Goal: Transaction & Acquisition: Download file/media

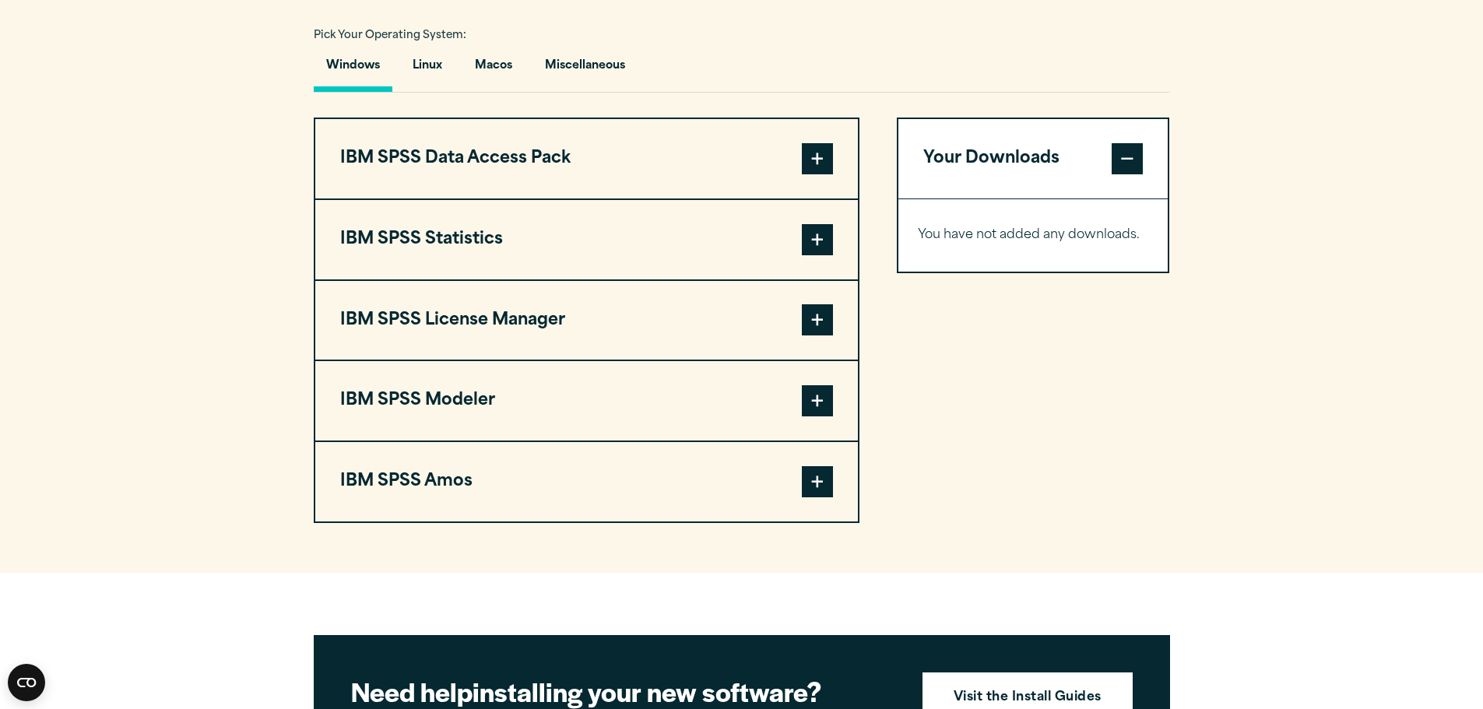
scroll to position [1168, 0]
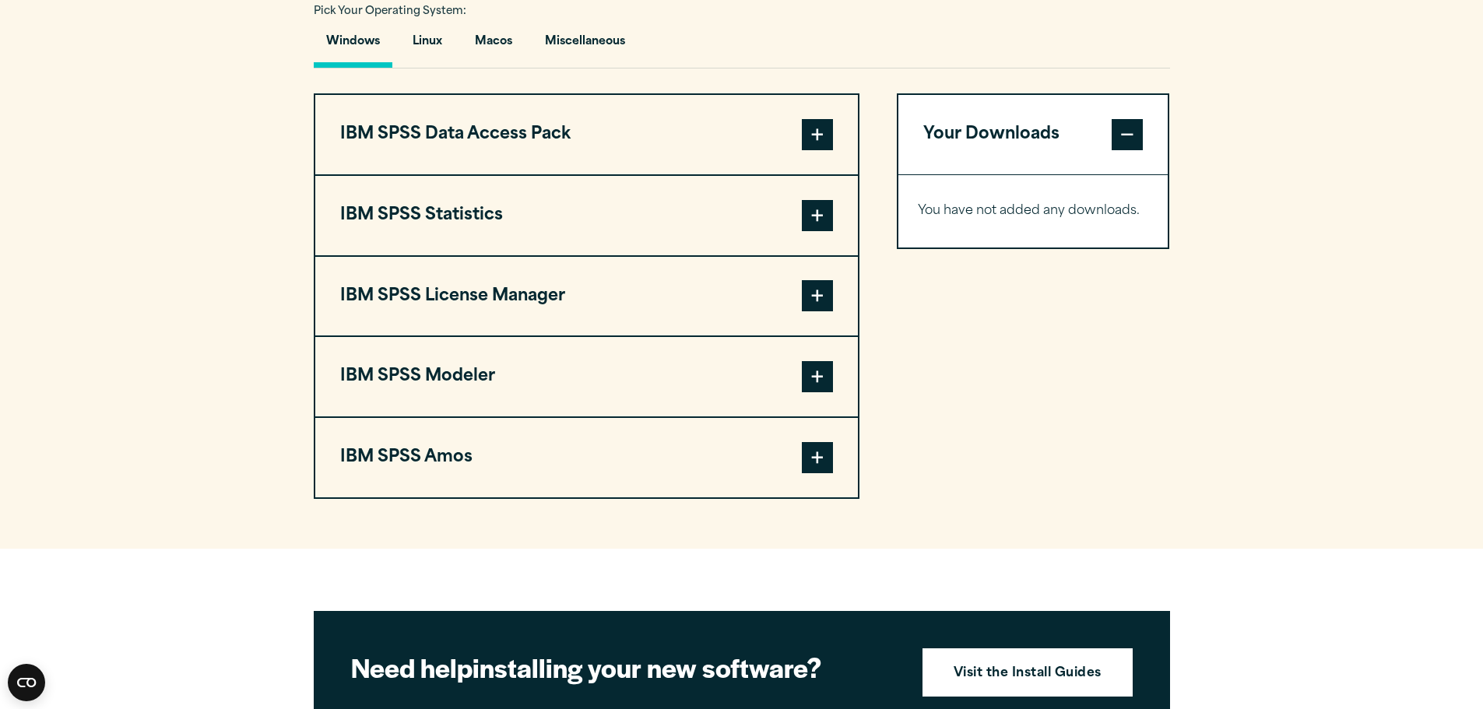
click at [815, 215] on span at bounding box center [817, 215] width 31 height 31
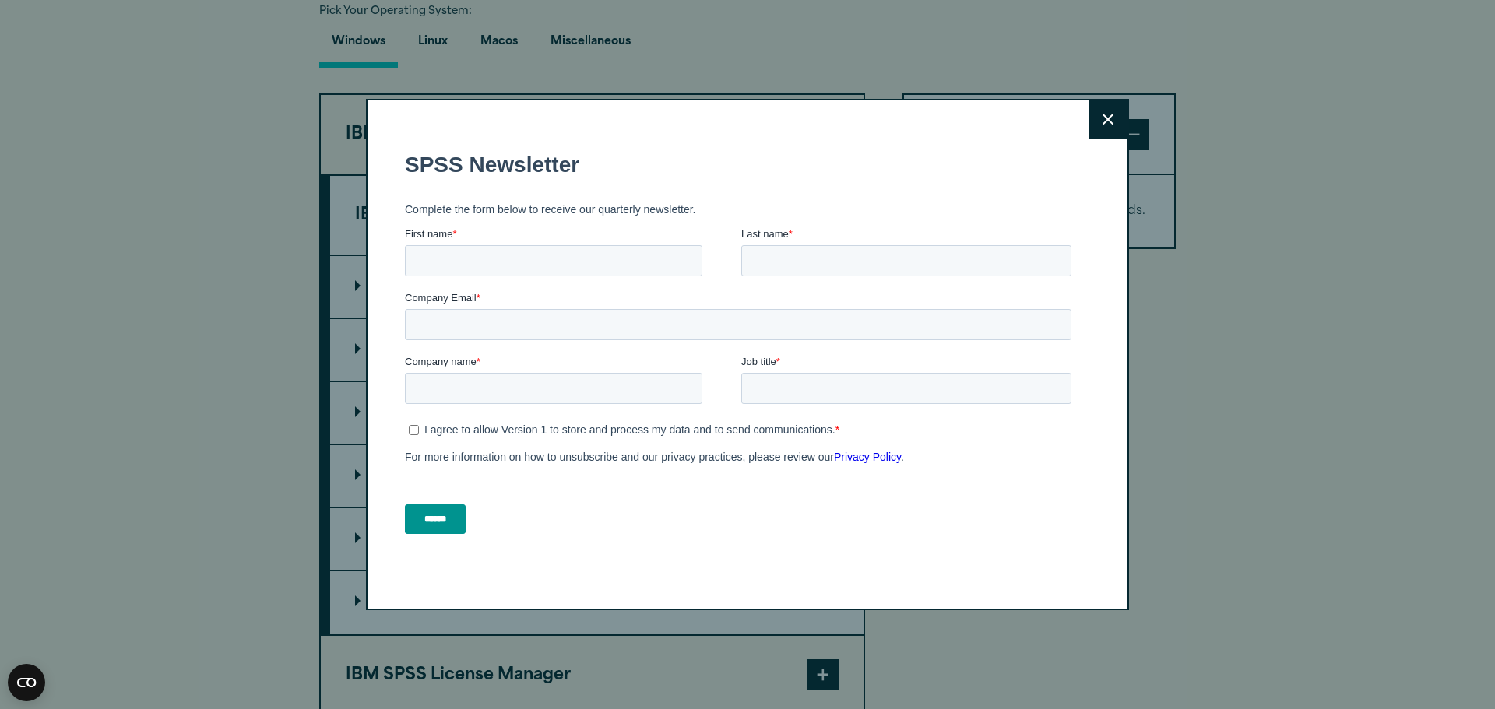
click at [1110, 127] on button "Close" at bounding box center [1108, 119] width 39 height 39
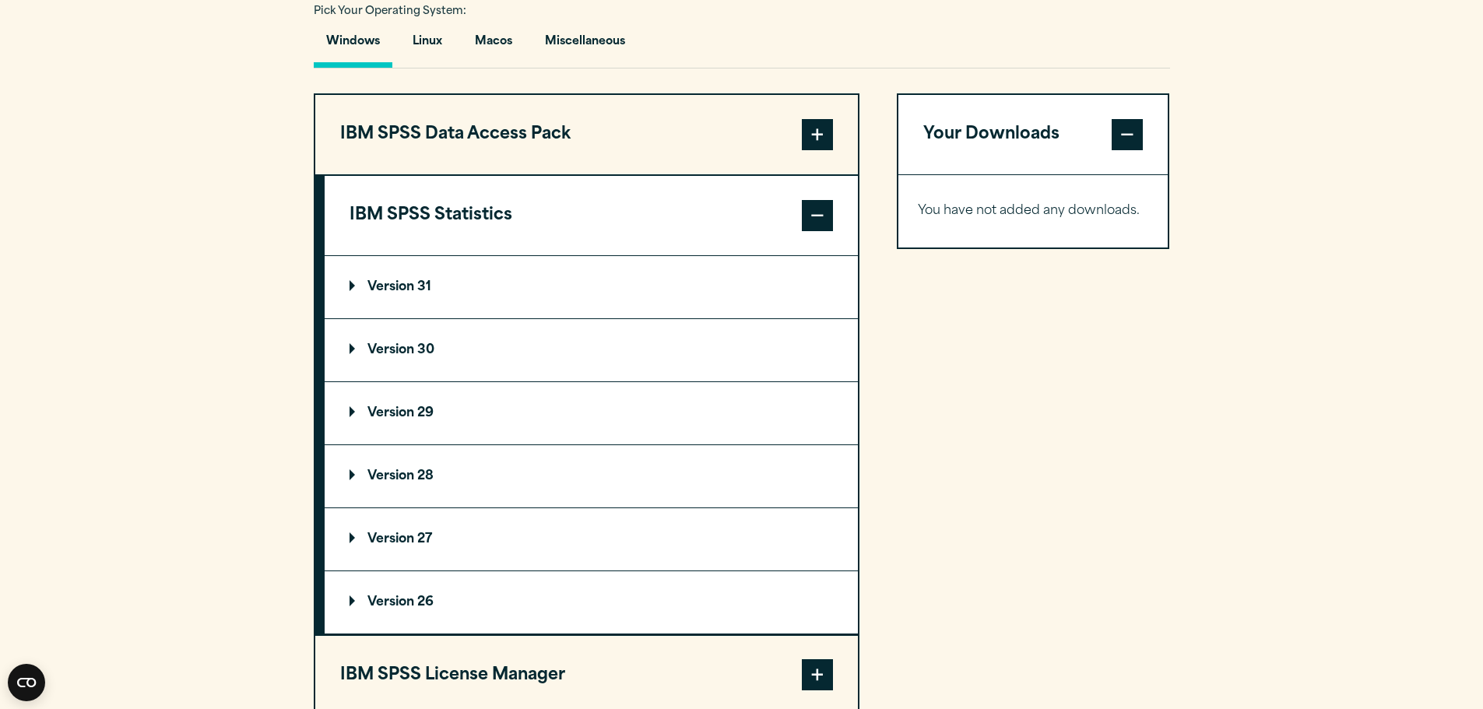
click at [380, 407] on p "Version 29" at bounding box center [392, 413] width 84 height 12
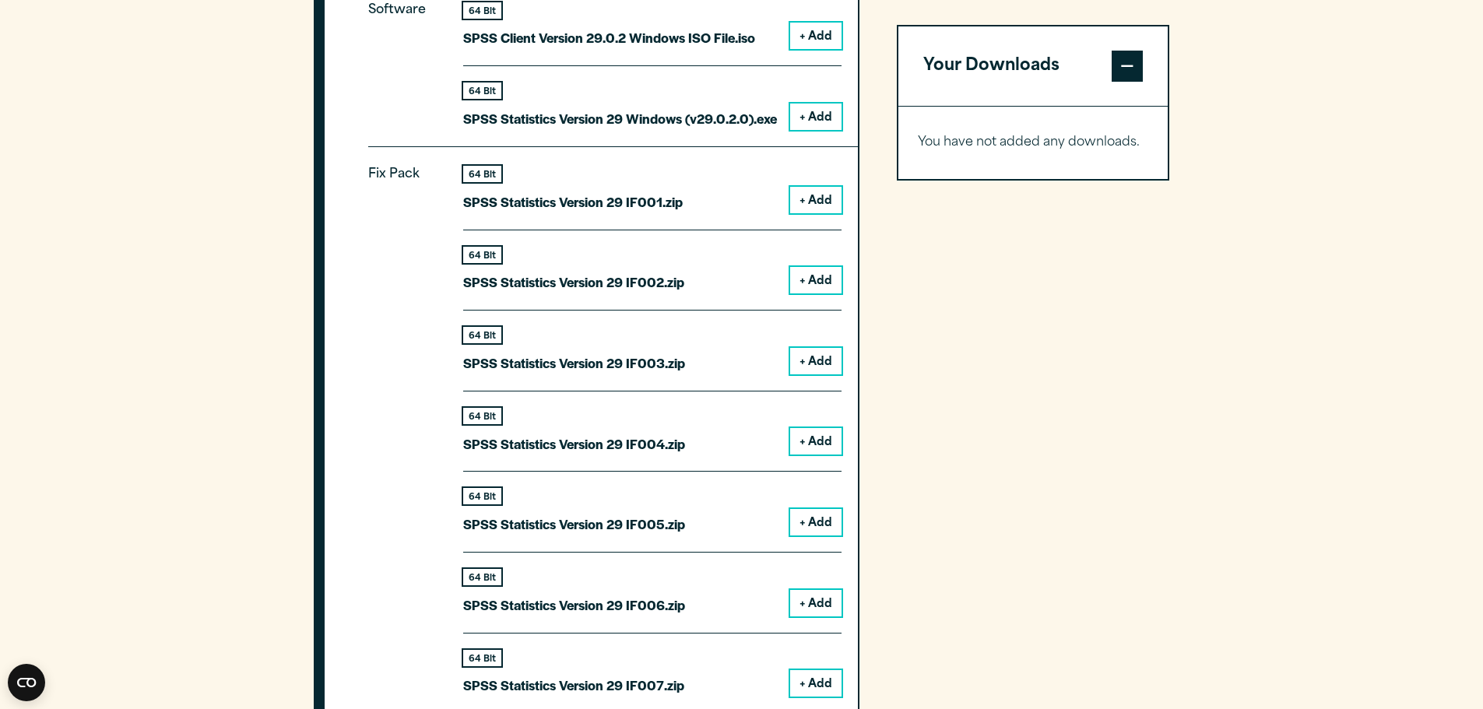
scroll to position [1402, 0]
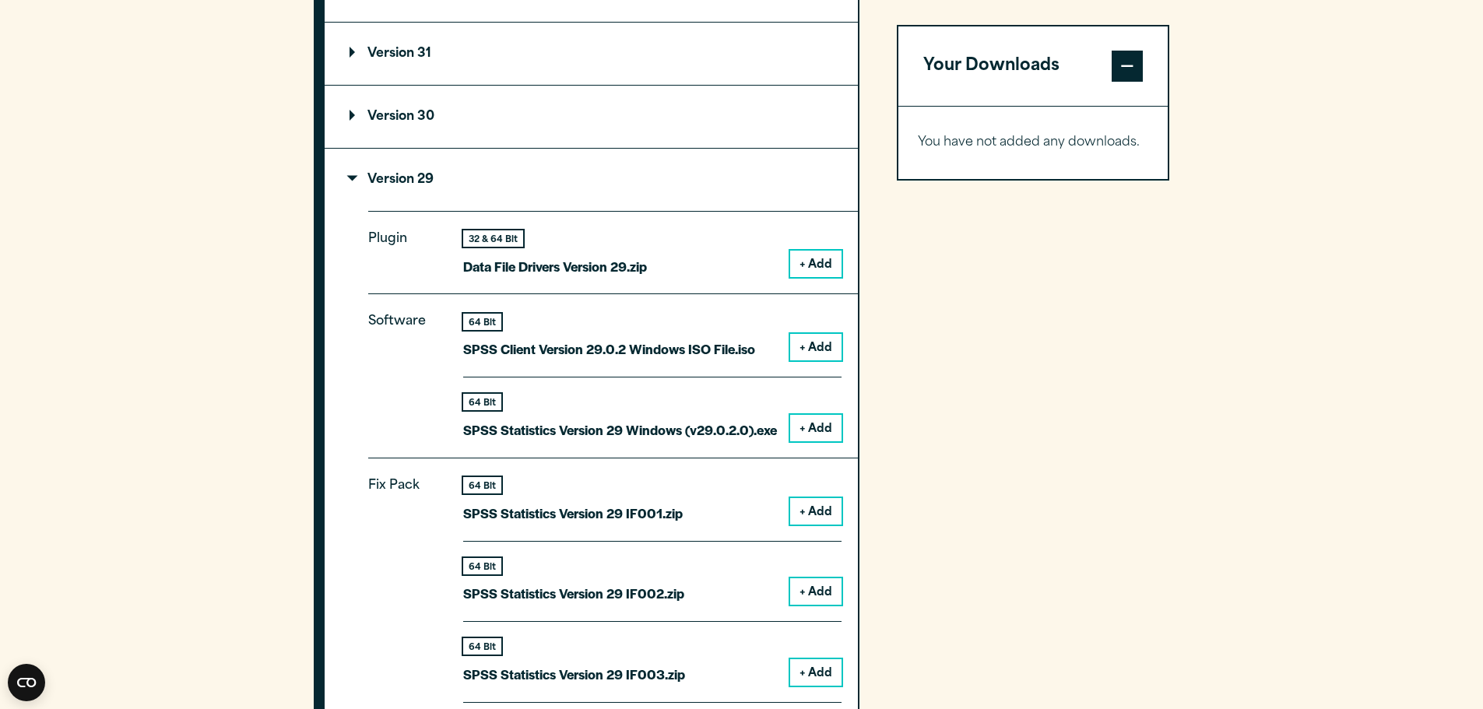
click at [808, 428] on button "+ Add" at bounding box center [815, 428] width 51 height 26
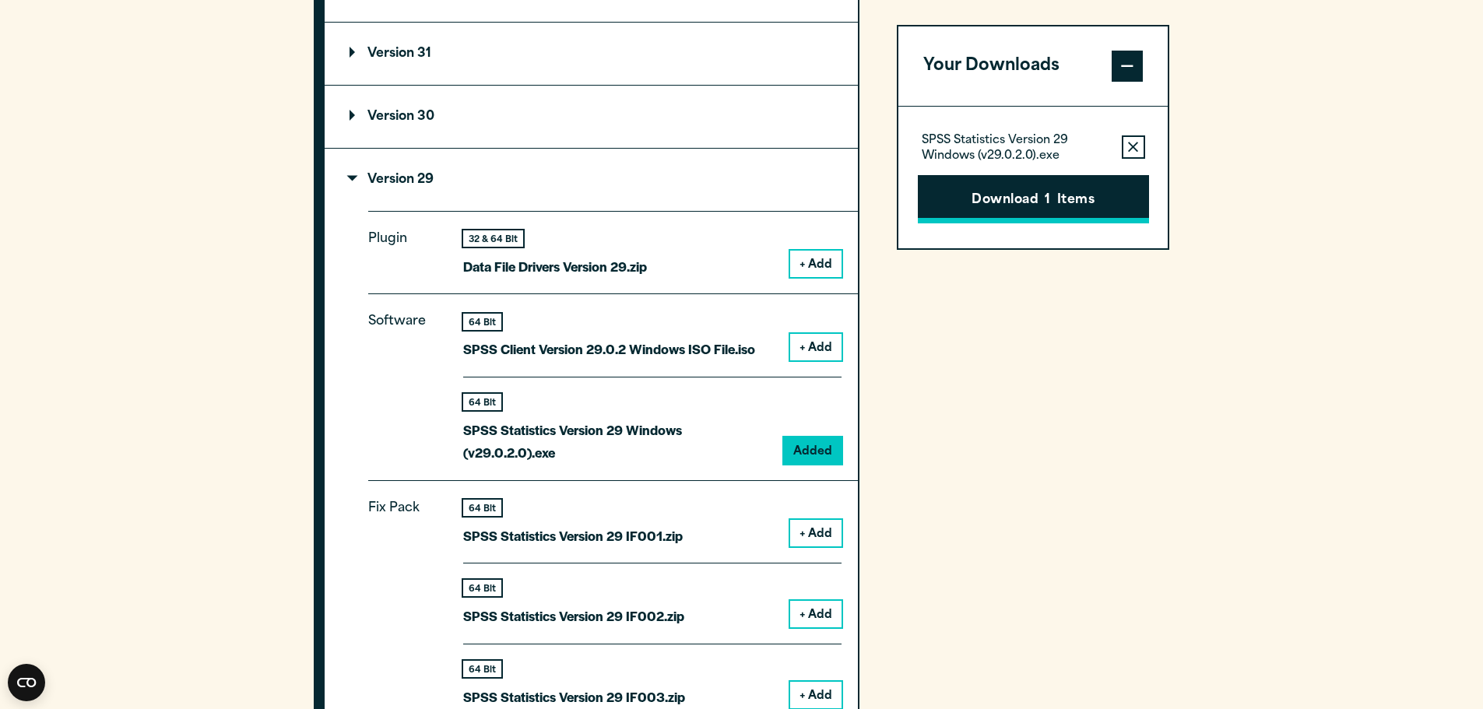
click at [1073, 209] on button "Download 1 Items" at bounding box center [1033, 199] width 231 height 48
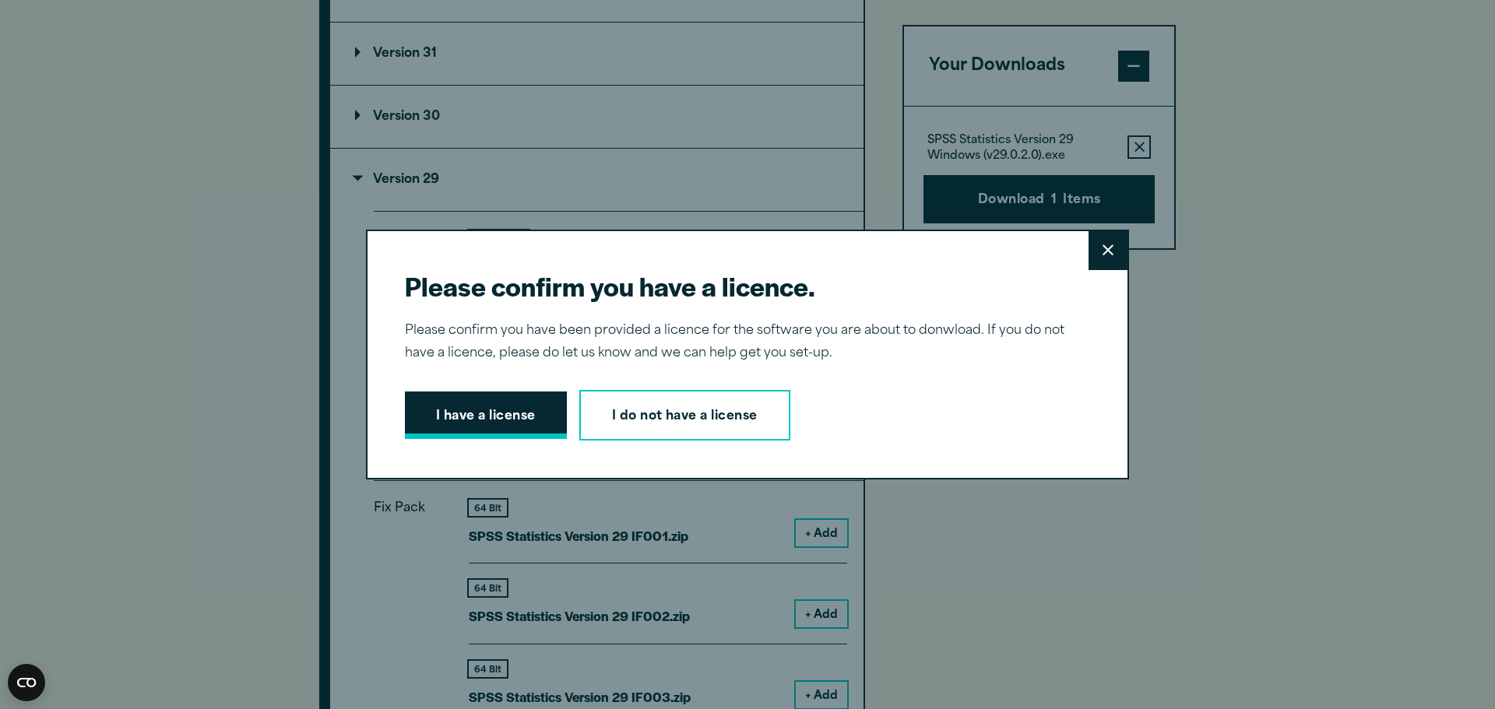
click at [485, 407] on button "I have a license" at bounding box center [486, 416] width 162 height 48
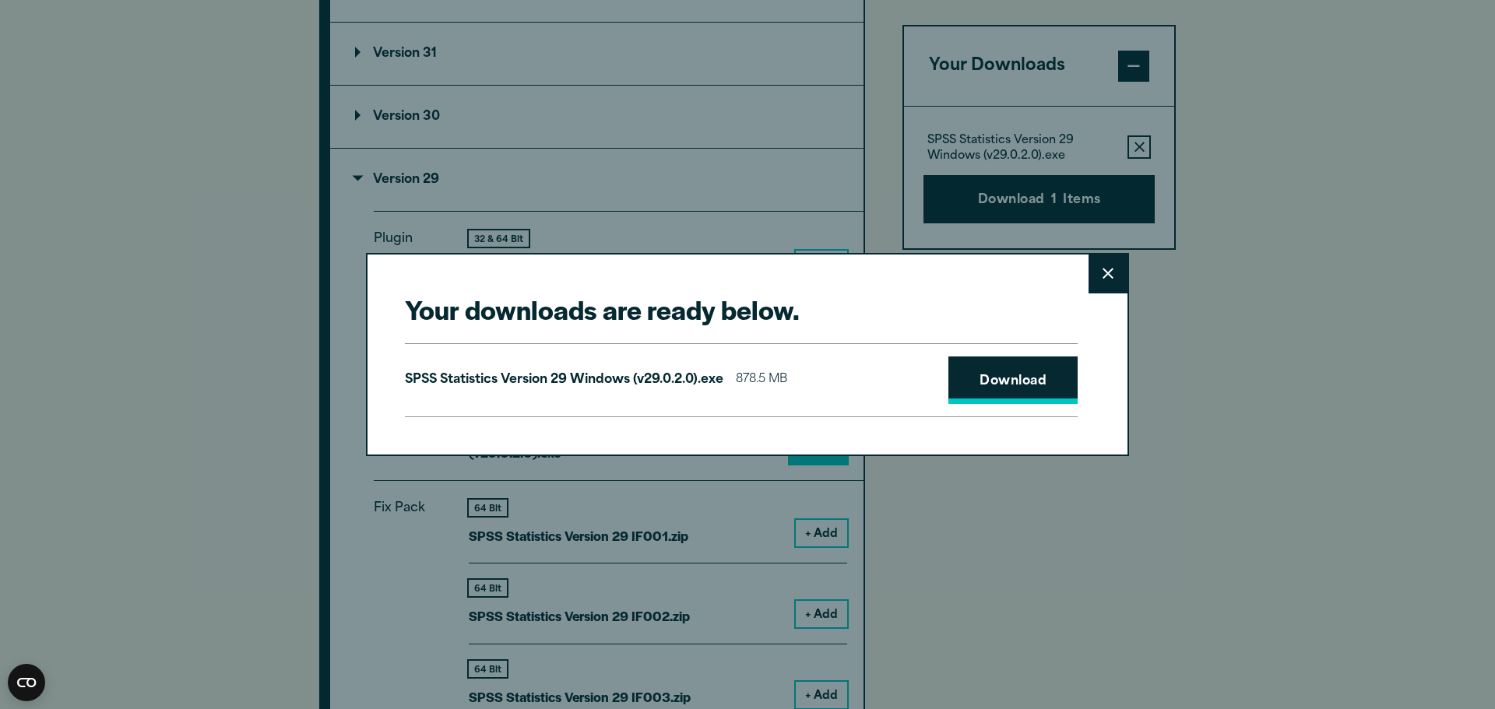
click at [984, 373] on link "Download" at bounding box center [1012, 381] width 129 height 48
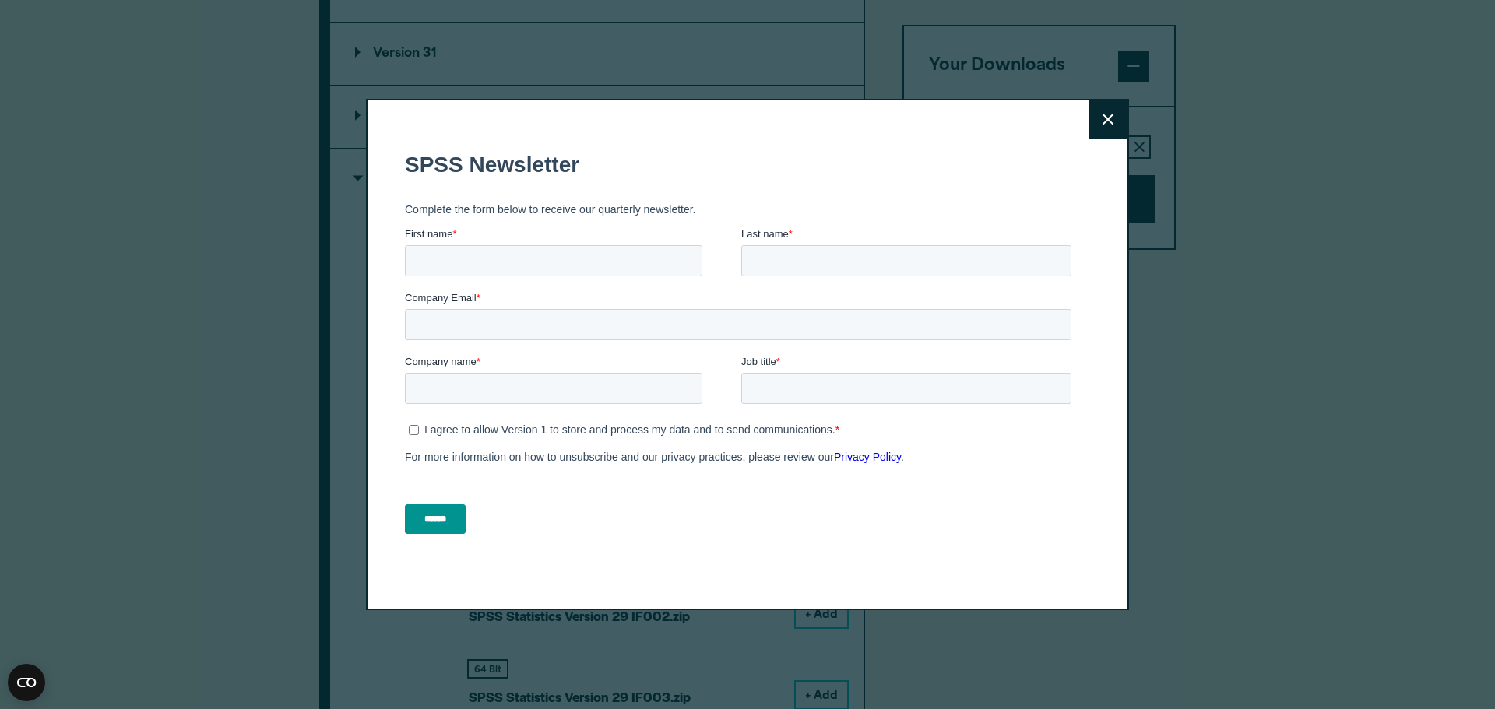
click at [1113, 122] on button "Close" at bounding box center [1108, 119] width 39 height 39
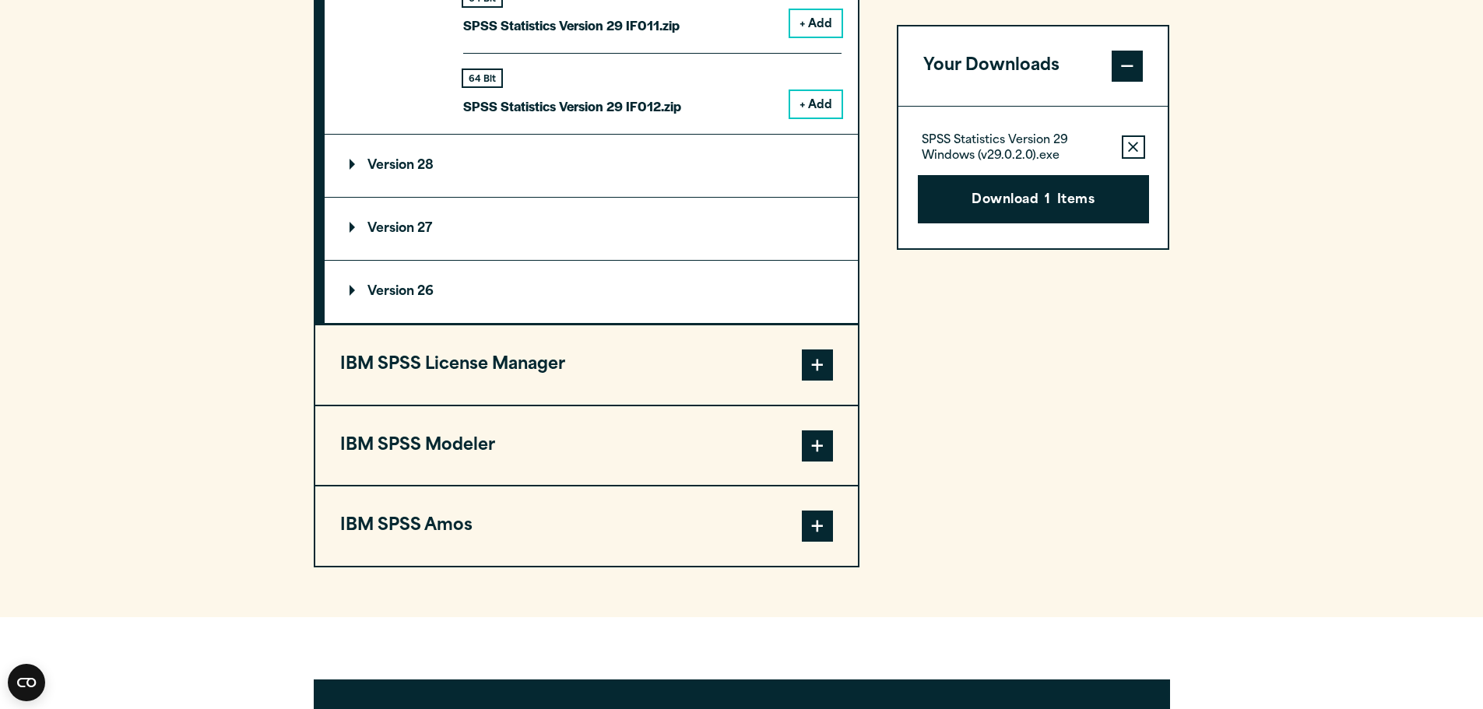
scroll to position [2726, 0]
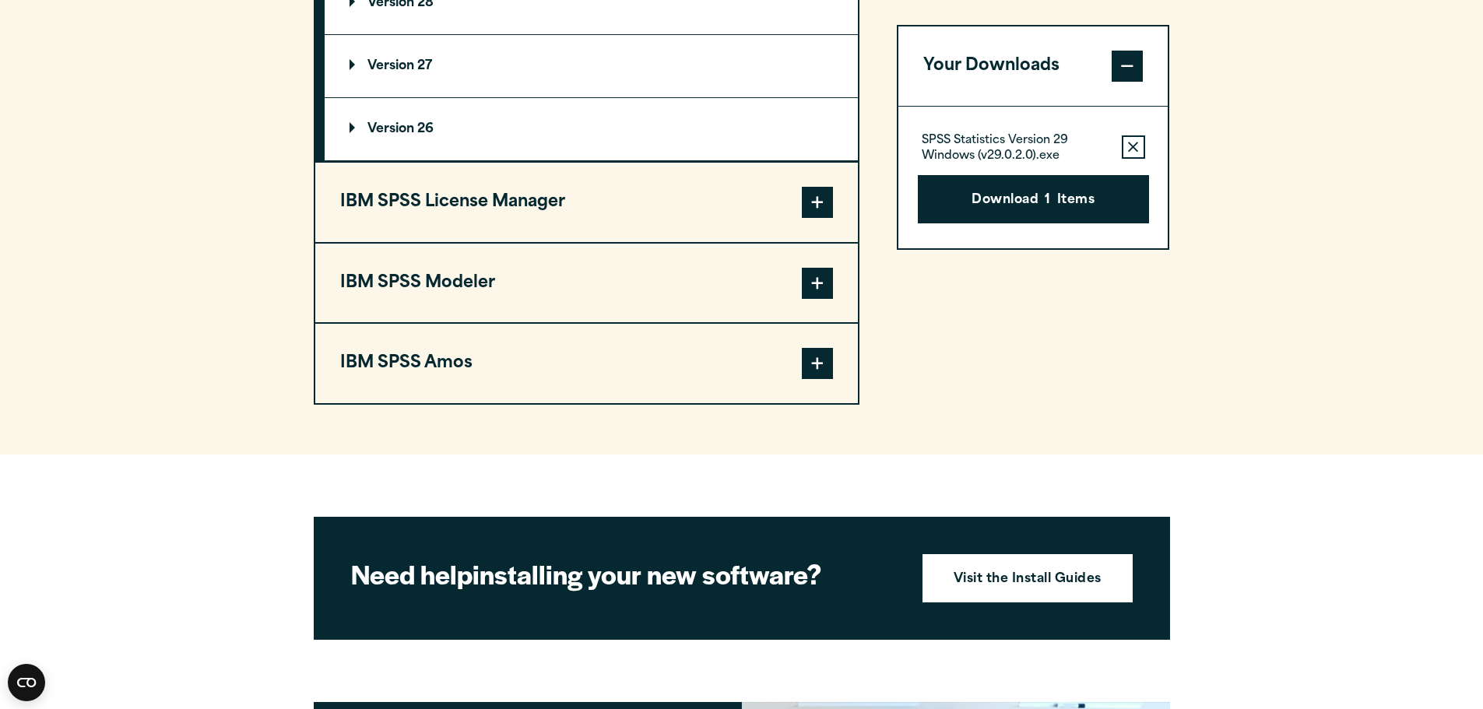
click at [817, 355] on span at bounding box center [817, 363] width 31 height 31
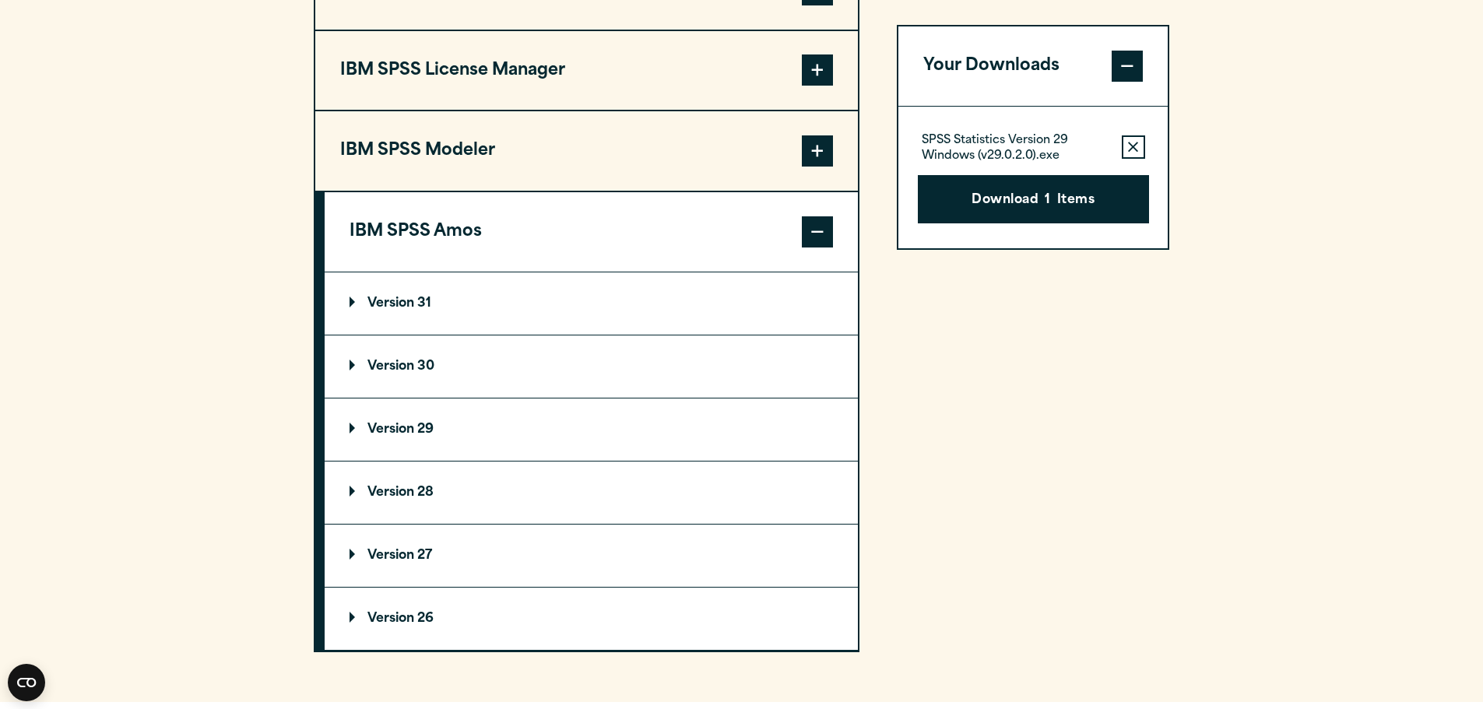
scroll to position [1389, 0]
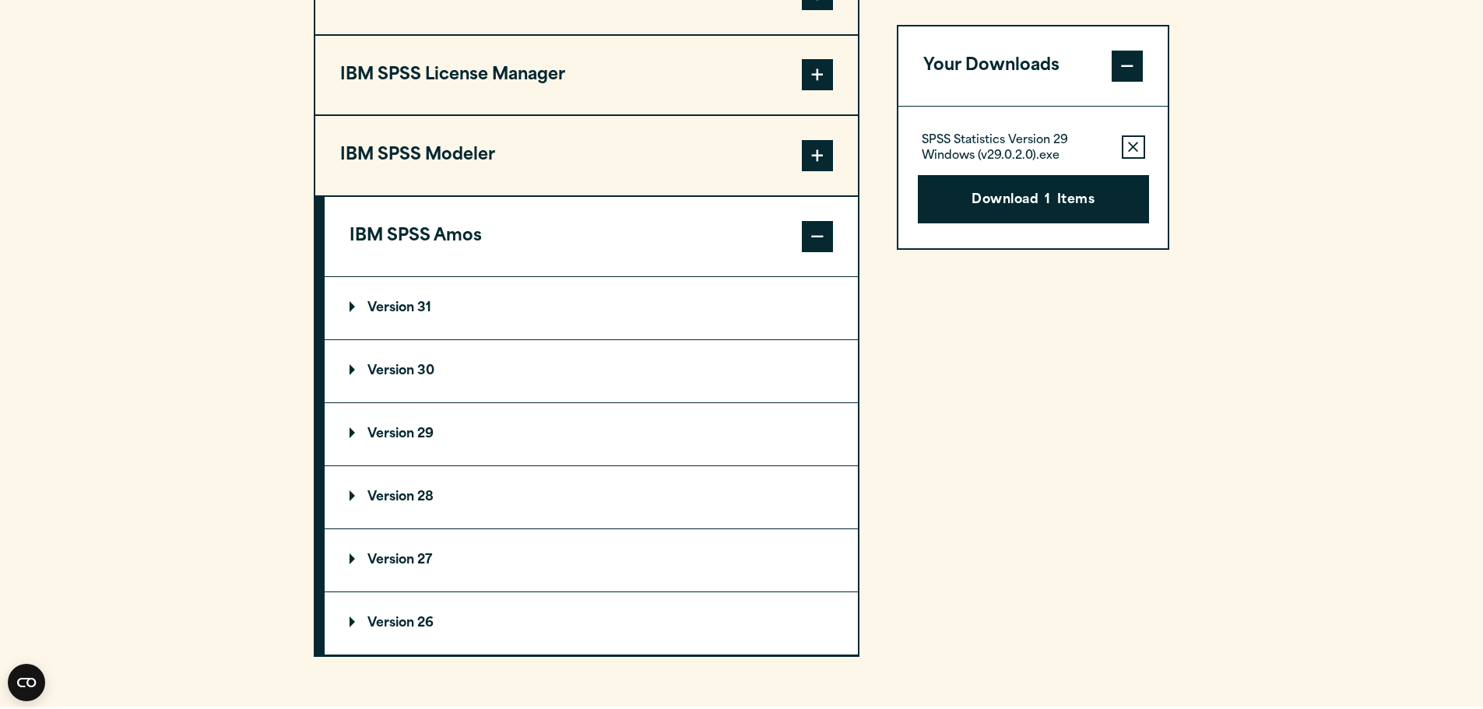
click at [400, 497] on p "Version 28" at bounding box center [392, 497] width 84 height 12
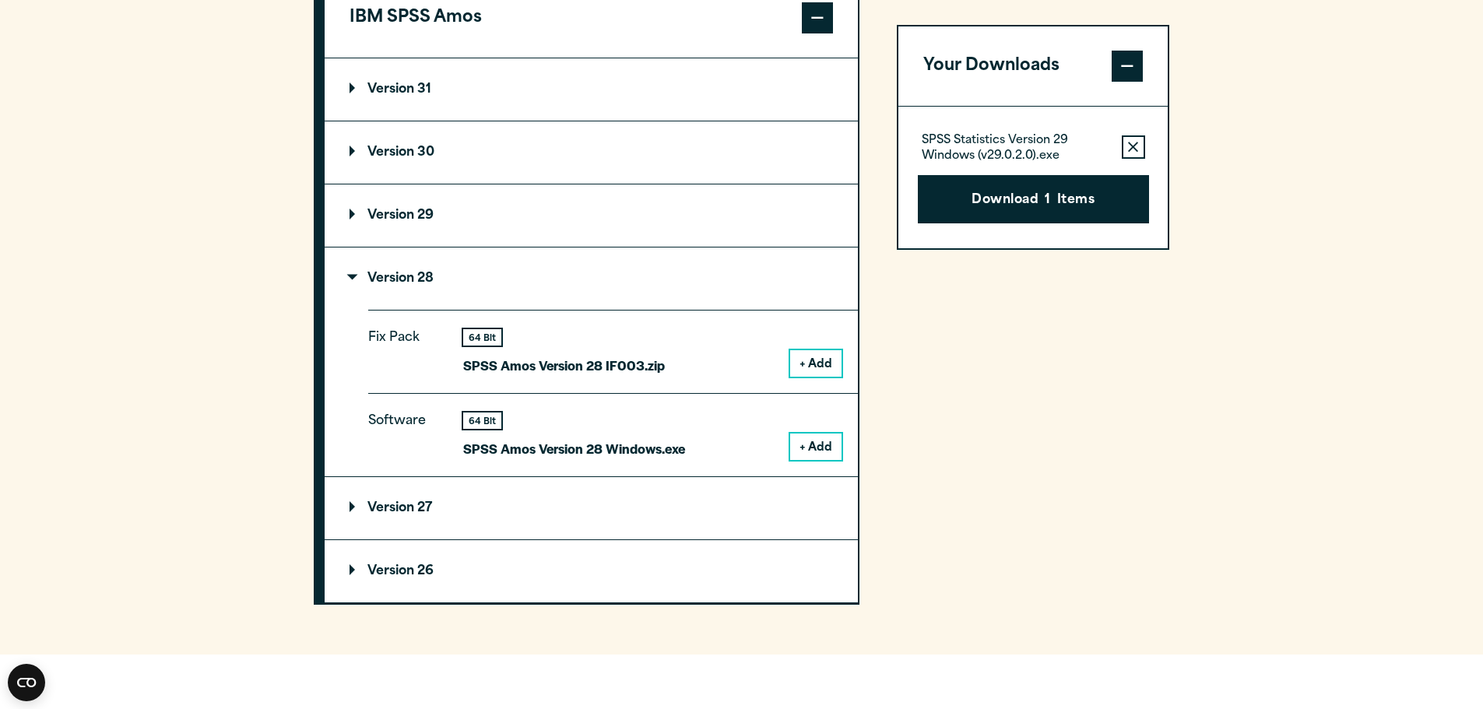
scroll to position [1623, 0]
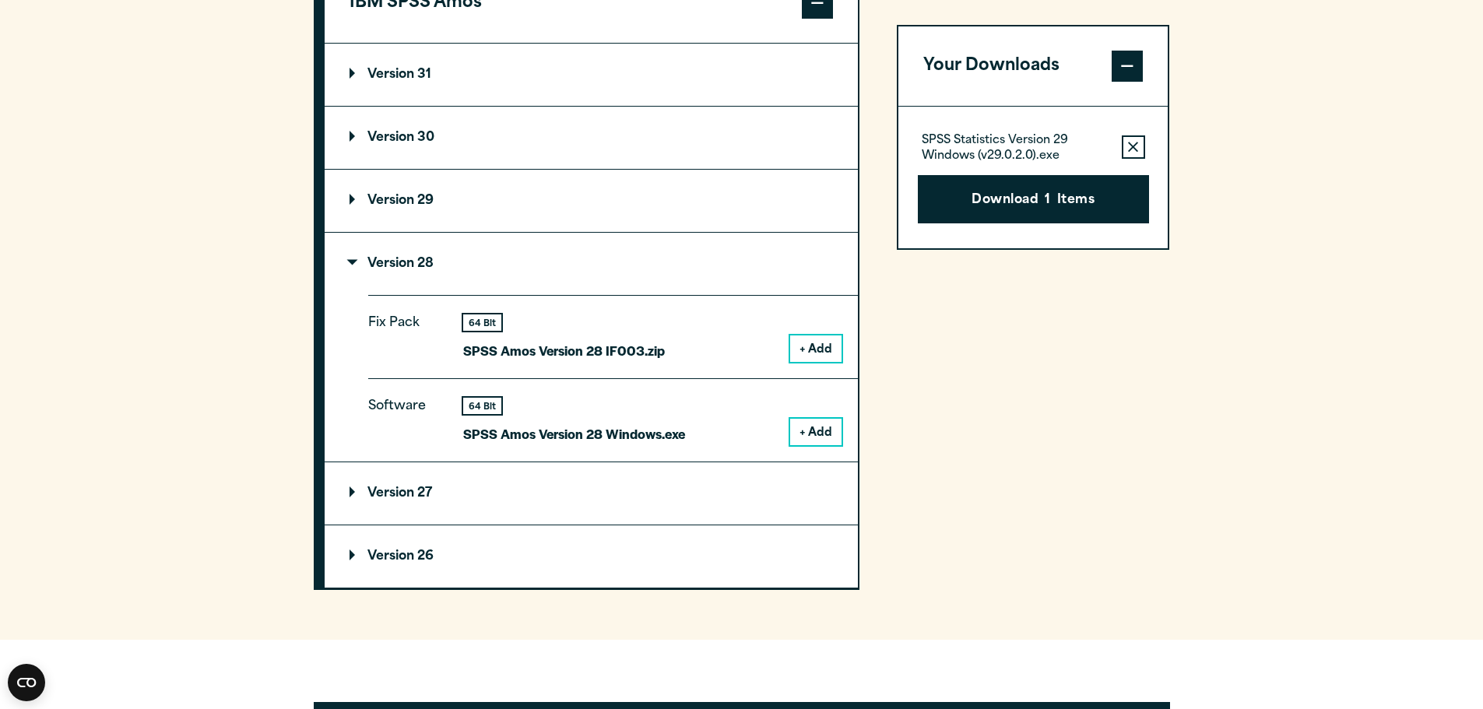
click at [832, 442] on button "+ Add" at bounding box center [815, 432] width 51 height 26
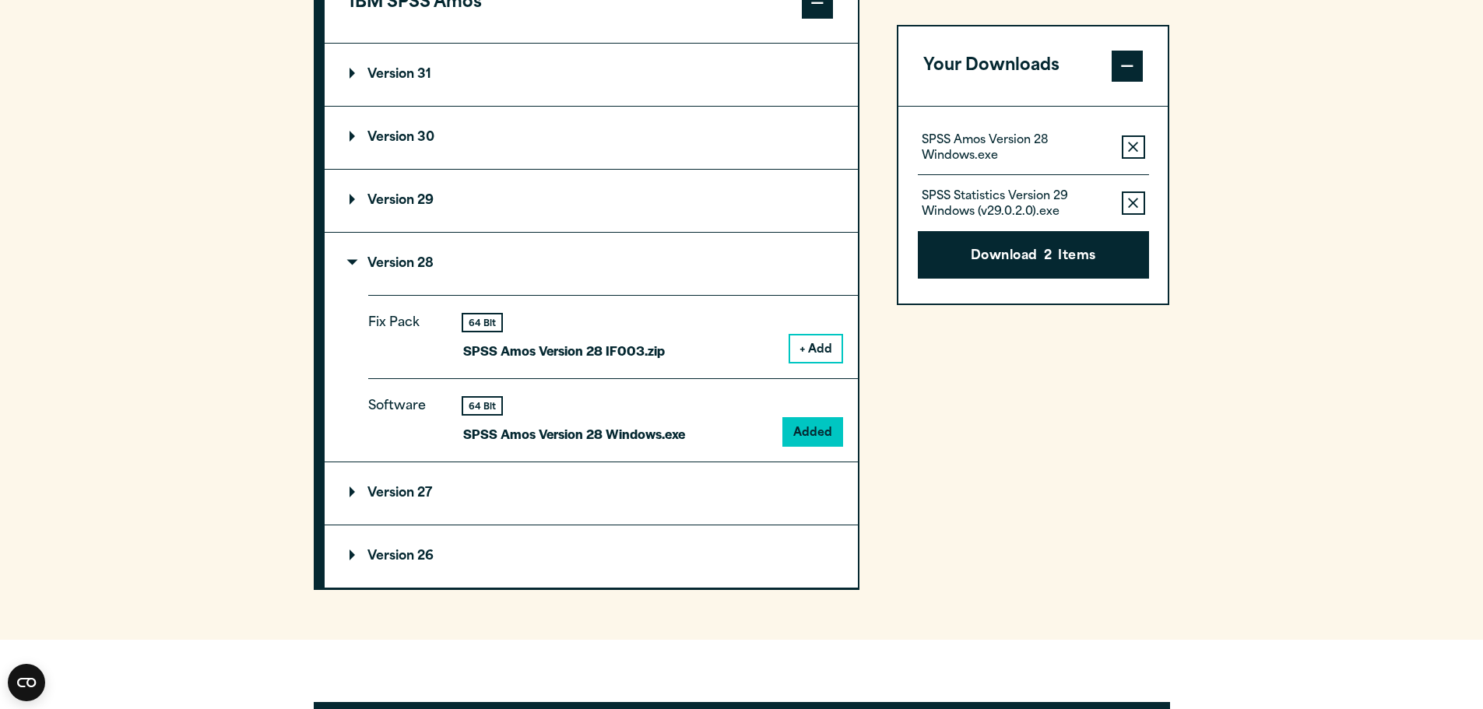
click at [1133, 199] on icon "button" at bounding box center [1133, 203] width 10 height 11
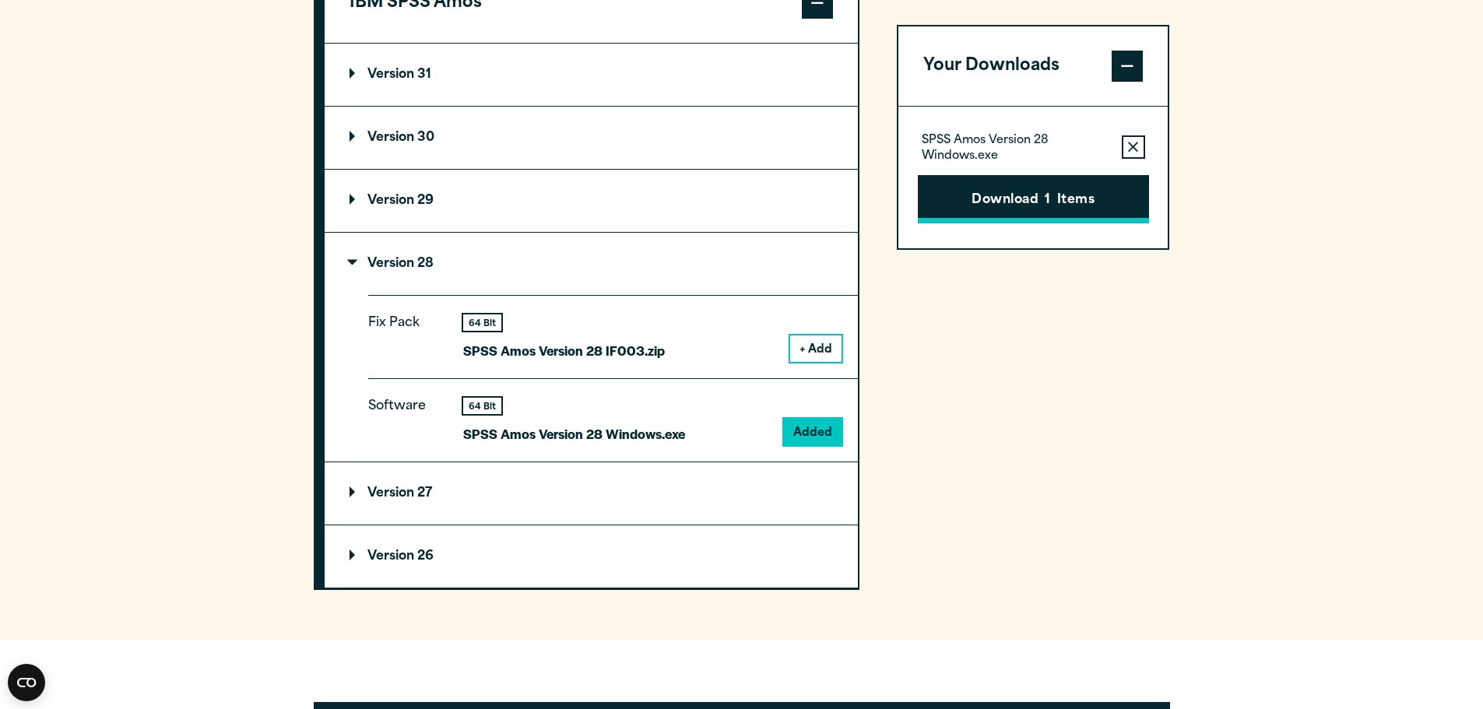
click at [1014, 200] on button "Download 1 Items" at bounding box center [1033, 199] width 231 height 48
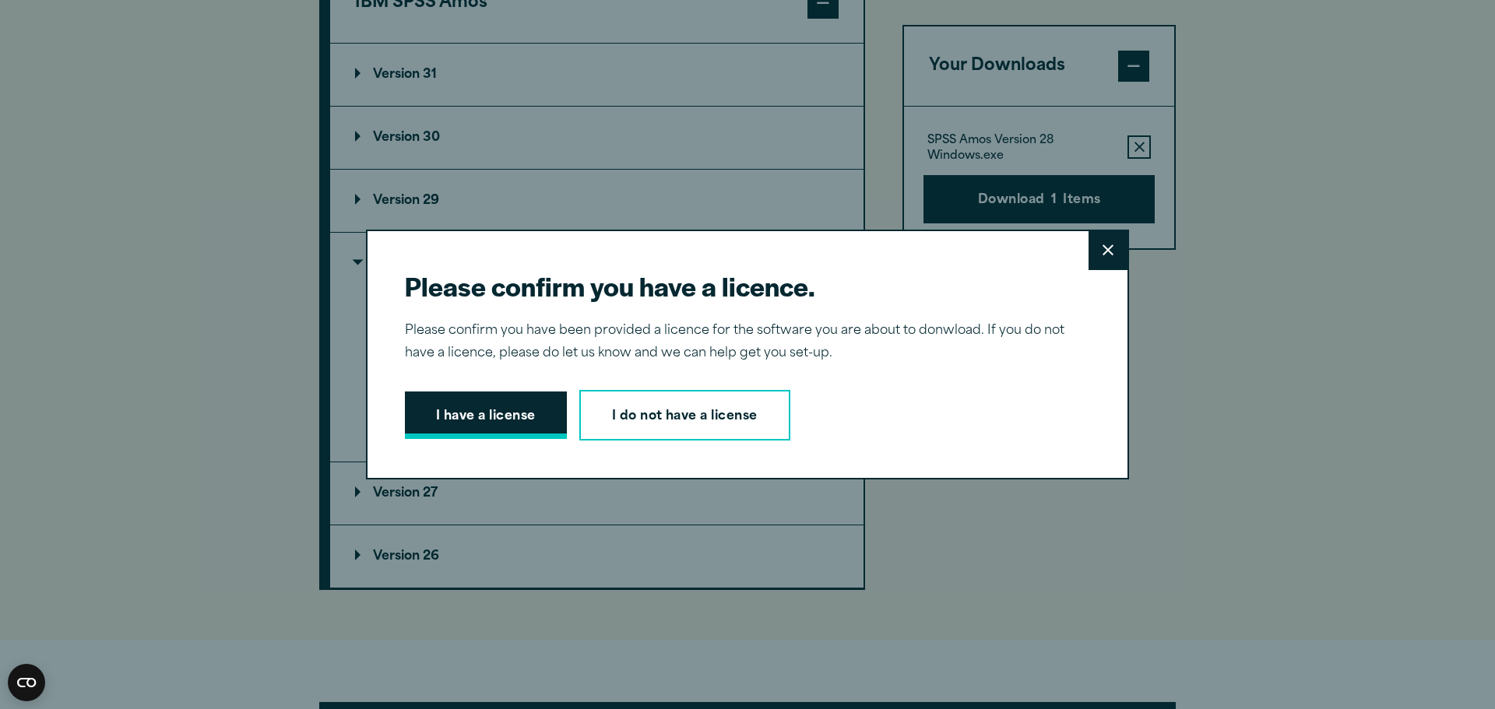
click at [470, 417] on button "I have a license" at bounding box center [486, 416] width 162 height 48
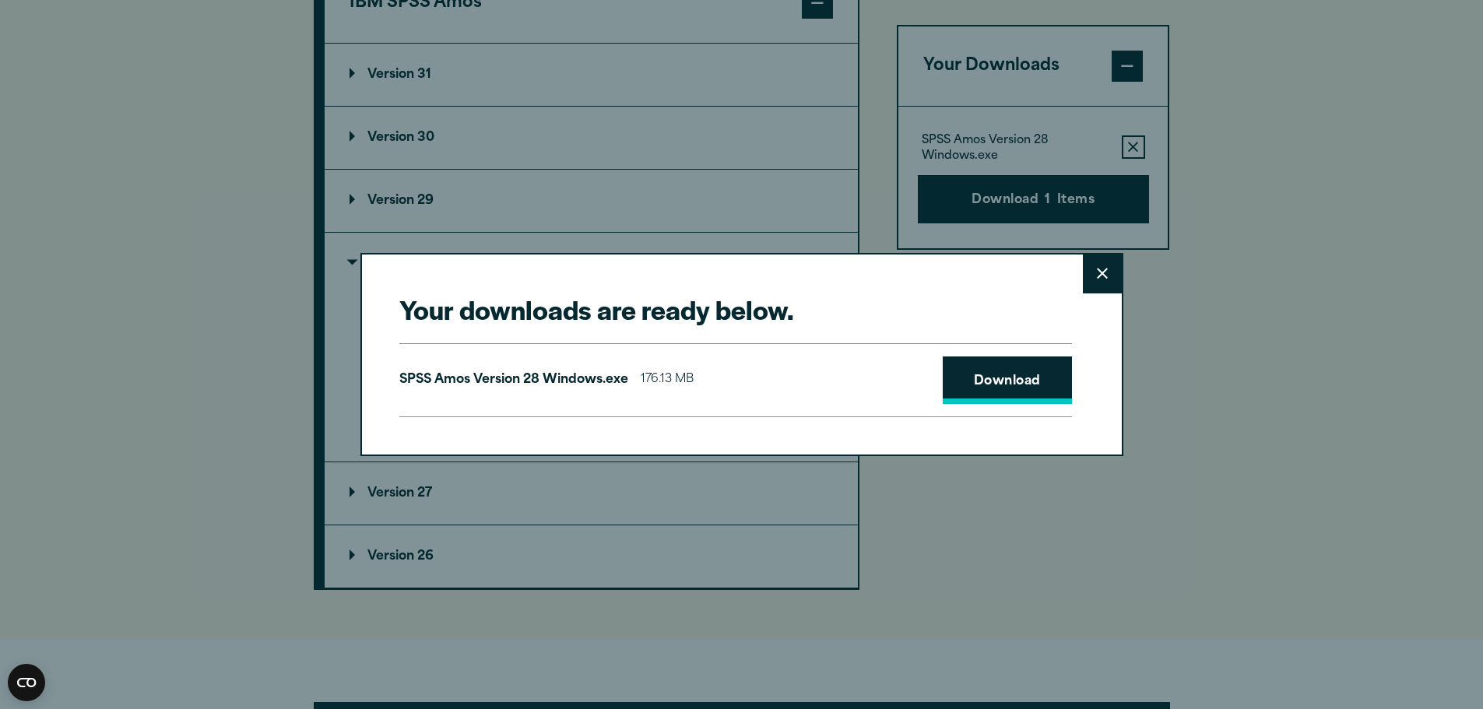
click at [1013, 380] on link "Download" at bounding box center [1007, 381] width 129 height 48
click at [1098, 280] on icon at bounding box center [1102, 274] width 11 height 12
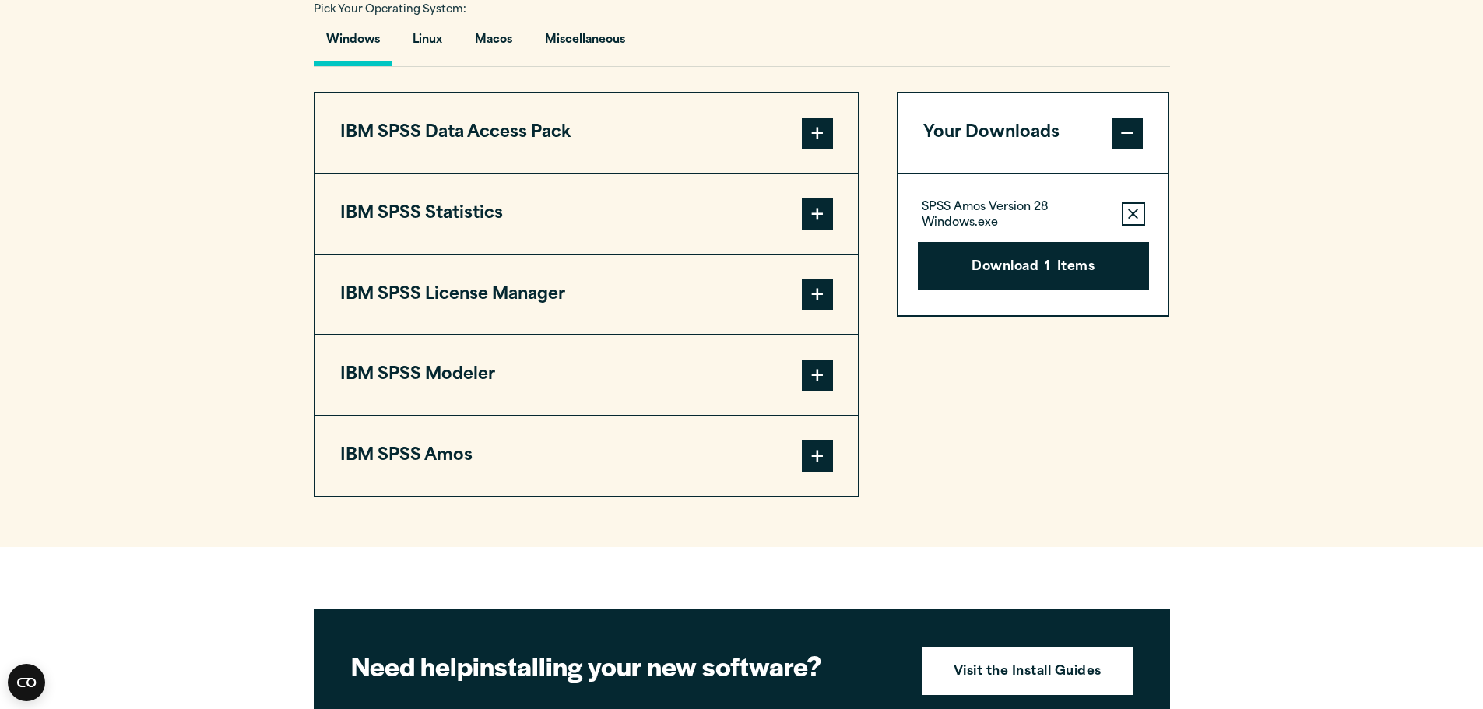
scroll to position [1090, 0]
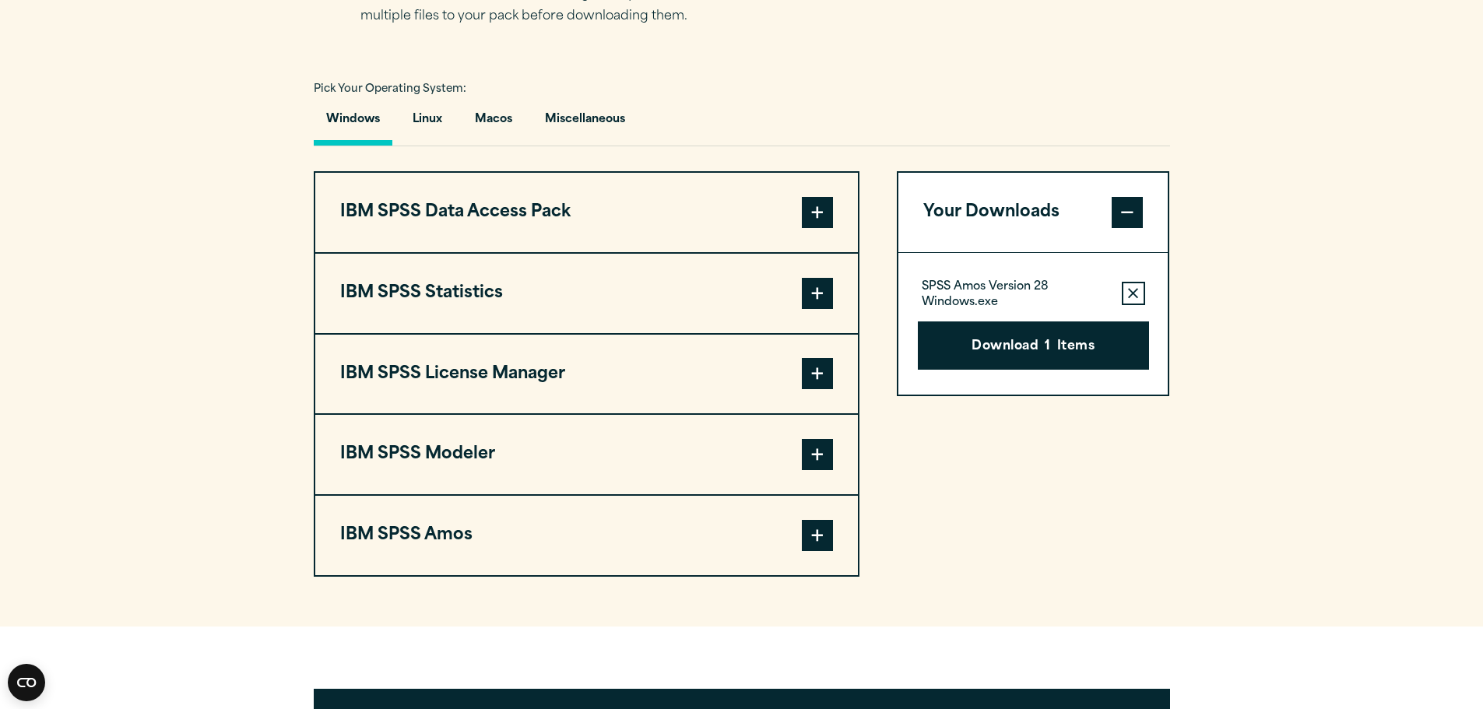
click at [824, 294] on span at bounding box center [817, 293] width 31 height 31
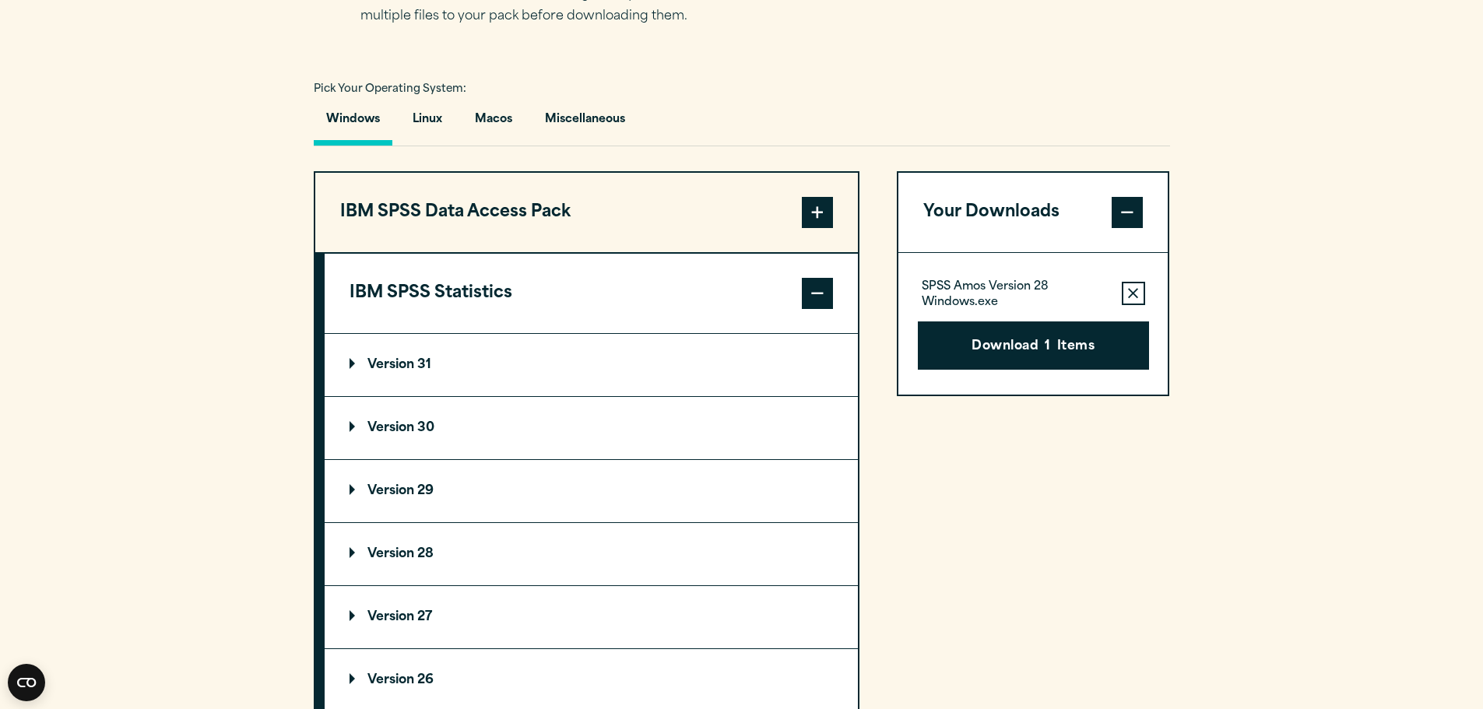
scroll to position [1480, 0]
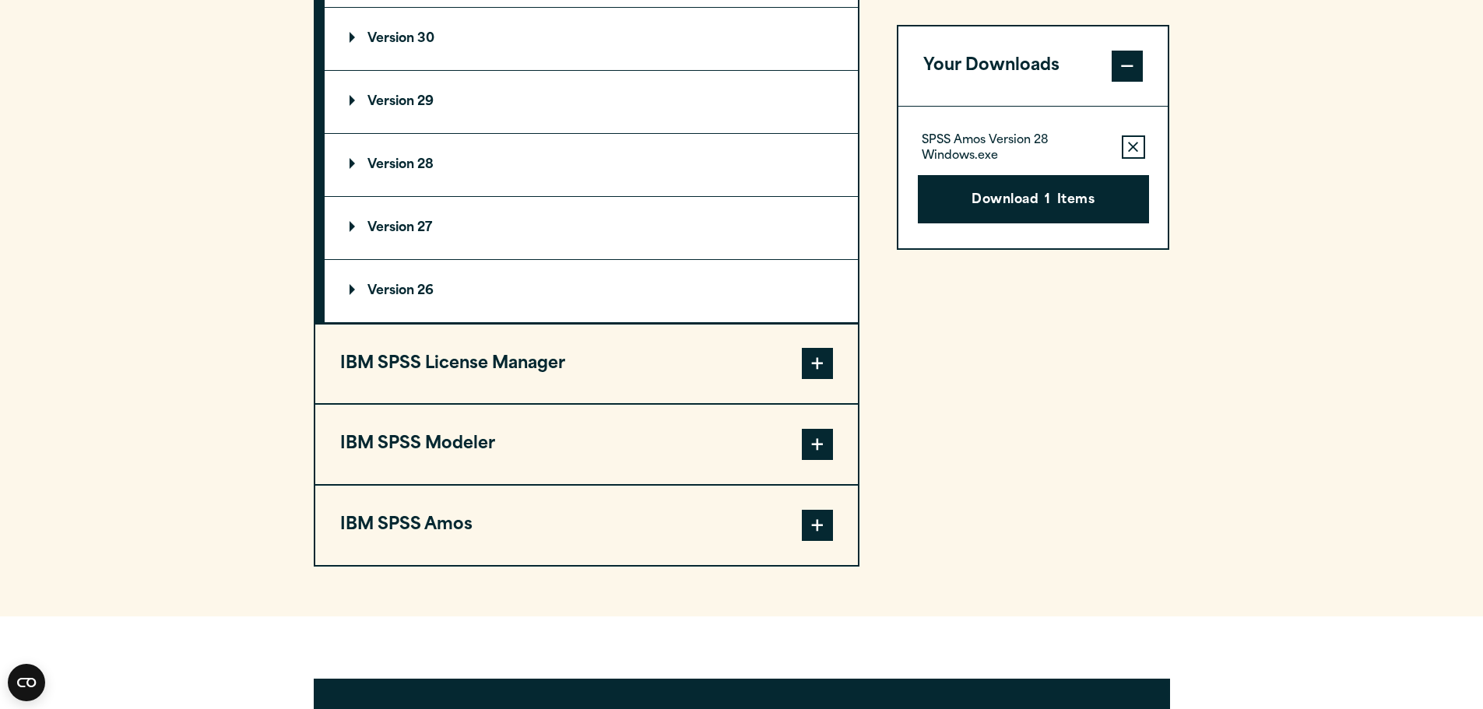
click at [404, 100] on p "Version 29" at bounding box center [392, 102] width 84 height 12
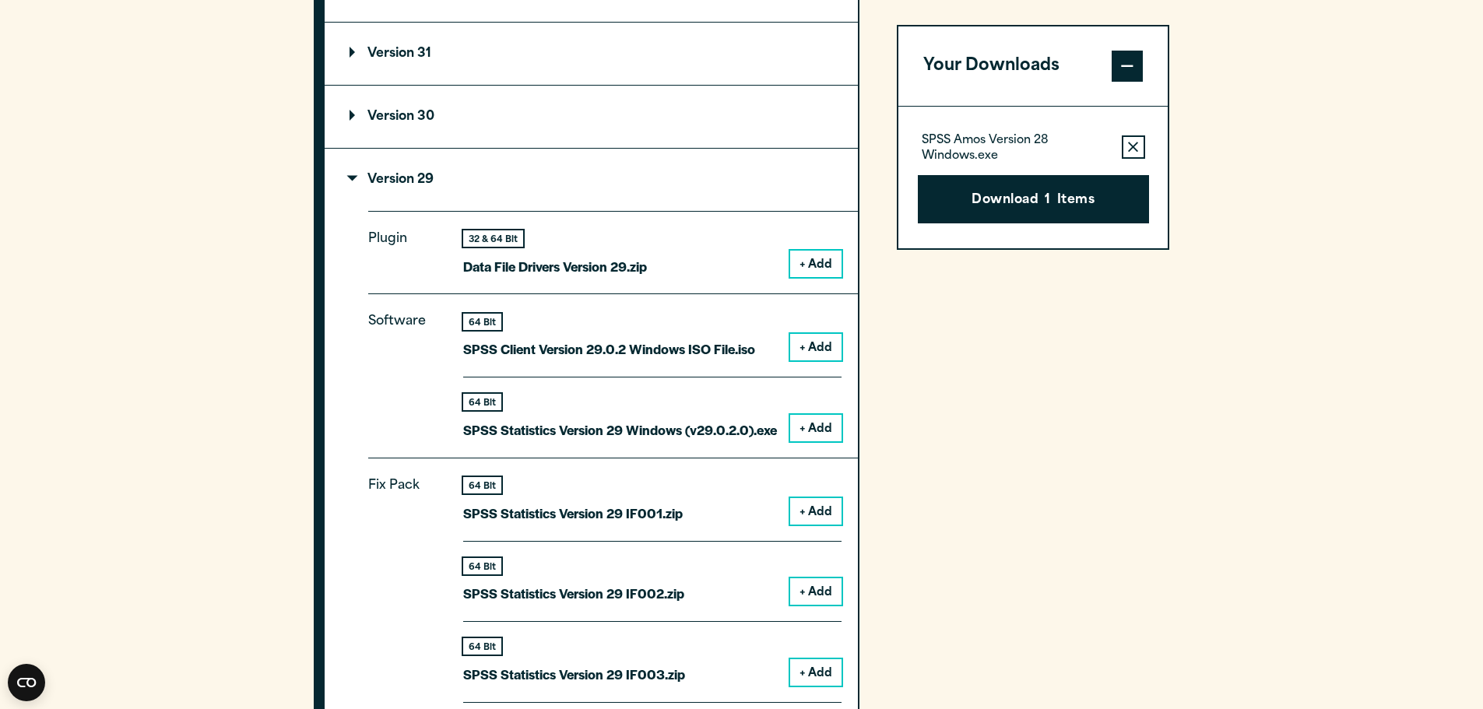
scroll to position [1324, 0]
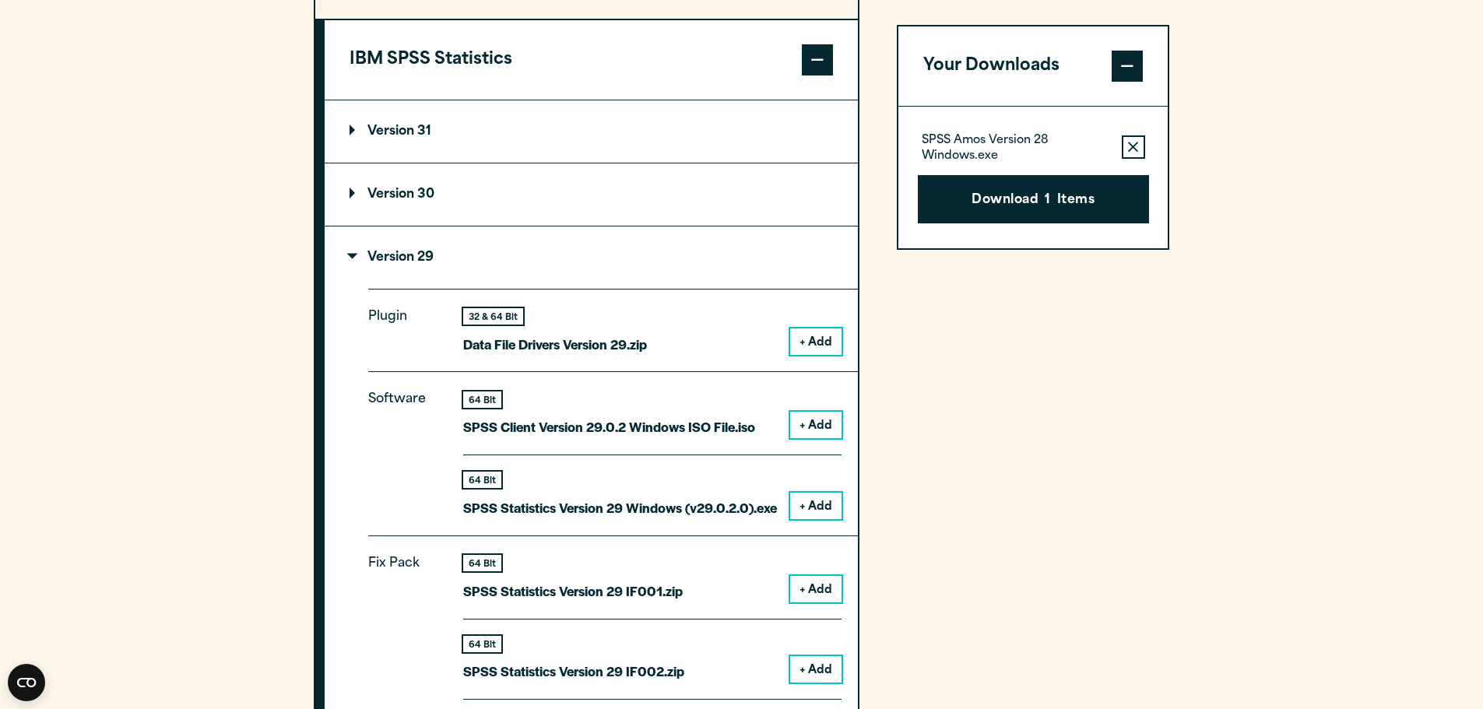
click at [393, 248] on summary "Version 29" at bounding box center [591, 258] width 533 height 62
